Goal: Use online tool/utility: Utilize a website feature to perform a specific function

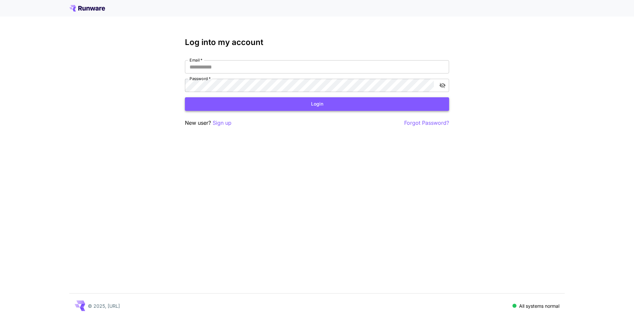
type input "**********"
click at [320, 105] on button "Login" at bounding box center [317, 104] width 264 height 14
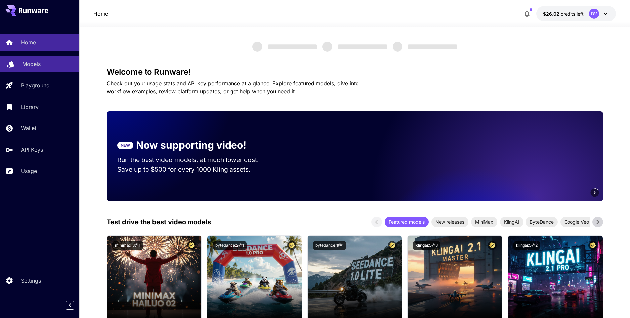
click at [38, 64] on p "Models" at bounding box center [31, 64] width 18 height 8
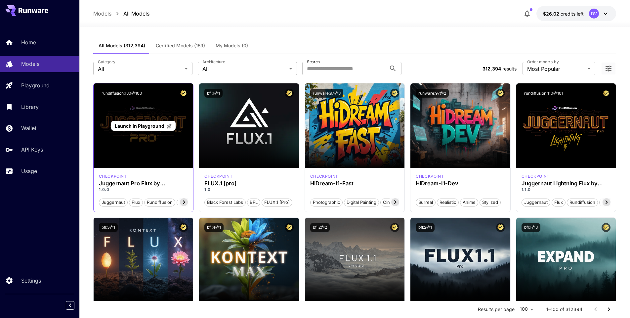
click at [145, 126] on span "Launch in Playground" at bounding box center [140, 126] width 50 height 6
